Goal: Information Seeking & Learning: Learn about a topic

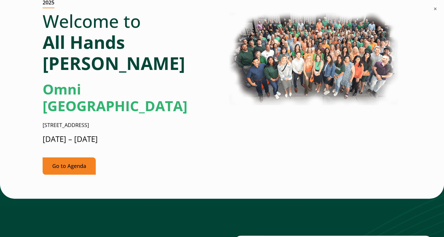
click at [86, 157] on link "Go to Agenda" at bounding box center [69, 165] width 53 height 17
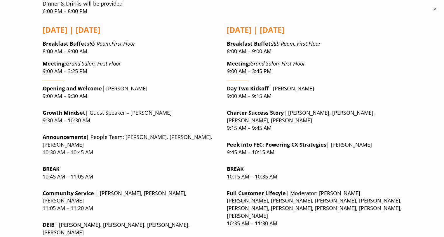
scroll to position [528, 0]
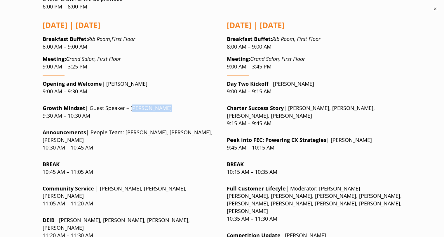
drag, startPoint x: 165, startPoint y: 73, endPoint x: 131, endPoint y: 72, distance: 34.2
click at [131, 104] on p "Growth Mindset | Guest Speaker – Brendan Hall 9:30 AM – 10:30 AM" at bounding box center [130, 111] width 175 height 15
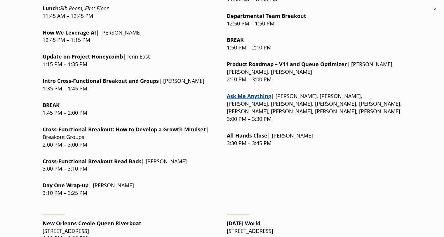
scroll to position [820, 0]
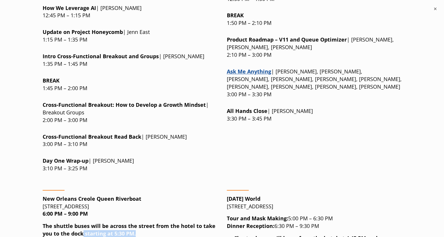
drag, startPoint x: 86, startPoint y: 185, endPoint x: 135, endPoint y: 182, distance: 49.7
click at [135, 222] on p "The shuttle buses will be across the street from the hotel to take you to the d…" at bounding box center [130, 229] width 175 height 15
click at [136, 222] on p "The shuttle buses will be across the street from the hotel to take you to the d…" at bounding box center [130, 229] width 175 height 15
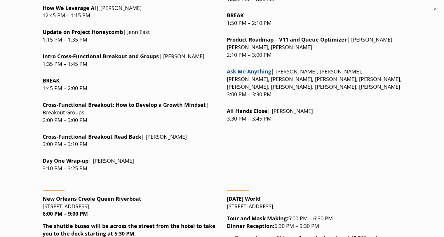
drag, startPoint x: 153, startPoint y: 202, endPoint x: 180, endPoint y: 203, distance: 27.2
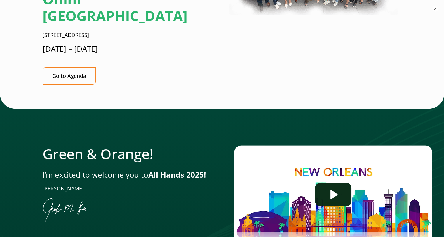
scroll to position [207, 0]
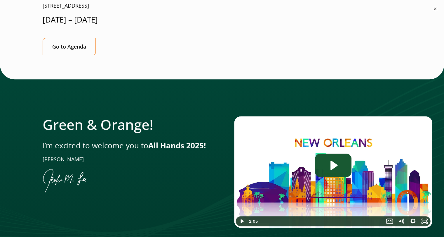
click at [316, 153] on icon "Play Video: Jen-All-Hands_Welcome-Video" at bounding box center [333, 164] width 36 height 23
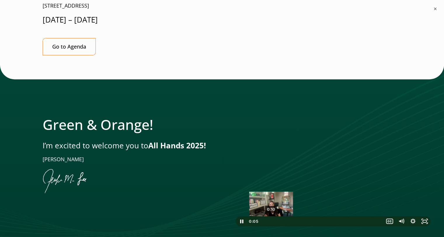
click at [271, 216] on div "0:10" at bounding box center [321, 221] width 120 height 10
click at [279, 216] on div "0:18" at bounding box center [321, 221] width 120 height 10
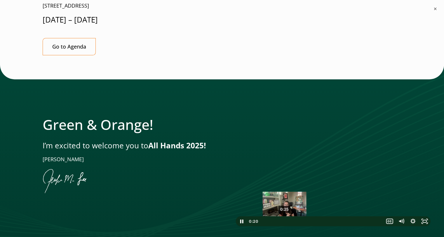
click at [285, 216] on div "0:25" at bounding box center [321, 221] width 120 height 10
click at [293, 216] on div "0:33" at bounding box center [321, 221] width 120 height 10
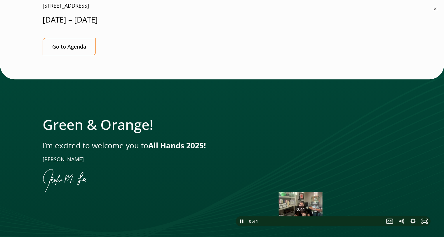
click at [301, 216] on div "0:41" at bounding box center [321, 221] width 120 height 10
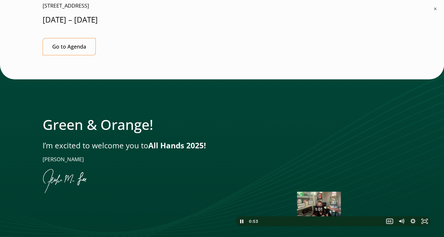
click at [322, 216] on div "1:01" at bounding box center [321, 221] width 120 height 10
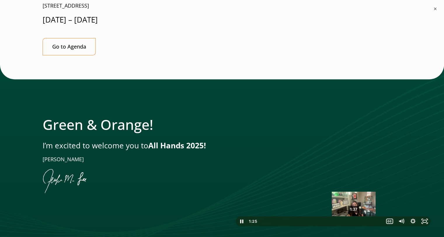
click at [355, 216] on div "1:37" at bounding box center [321, 221] width 120 height 10
click at [361, 216] on div "1:44" at bounding box center [321, 221] width 120 height 10
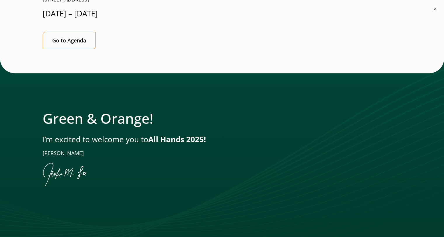
scroll to position [234, 0]
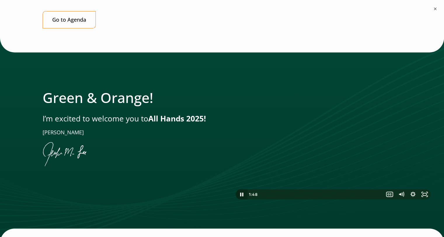
click at [239, 189] on icon "Pause" at bounding box center [242, 194] width 12 height 10
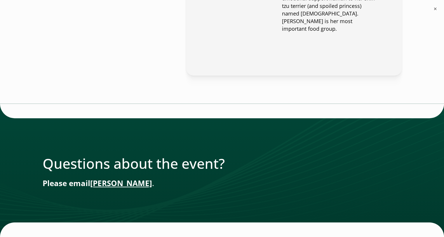
scroll to position [2452, 0]
